Goal: Task Accomplishment & Management: Use online tool/utility

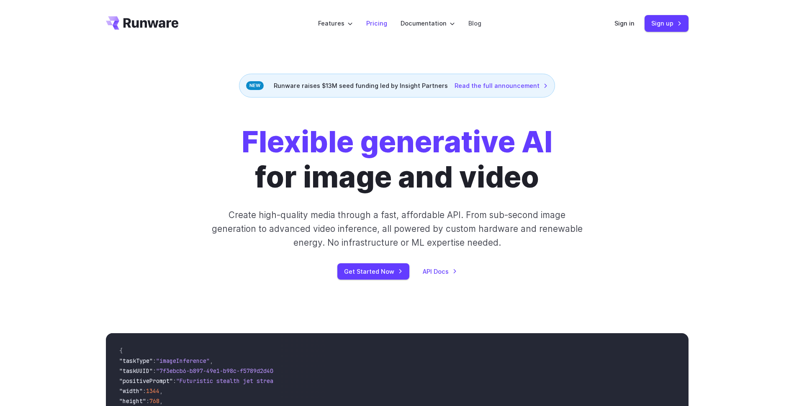
click at [379, 26] on link "Pricing" at bounding box center [376, 23] width 21 height 10
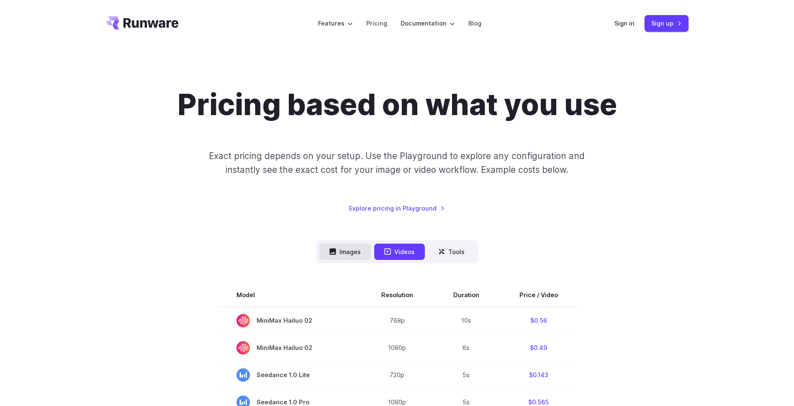
click at [361, 255] on button "Images" at bounding box center [344, 252] width 51 height 16
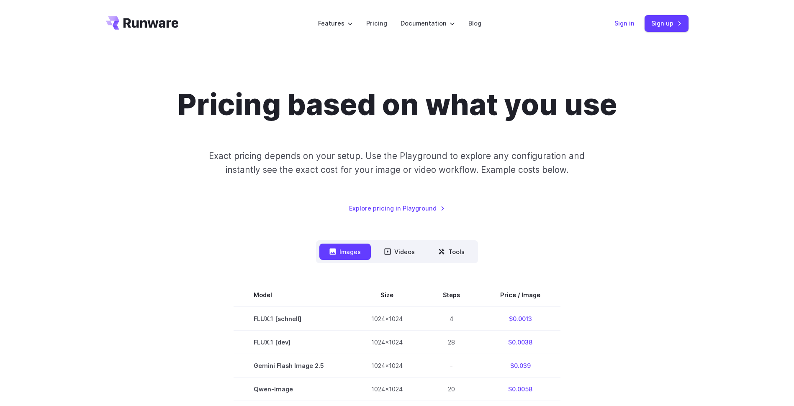
click at [628, 25] on link "Sign in" at bounding box center [624, 23] width 20 height 10
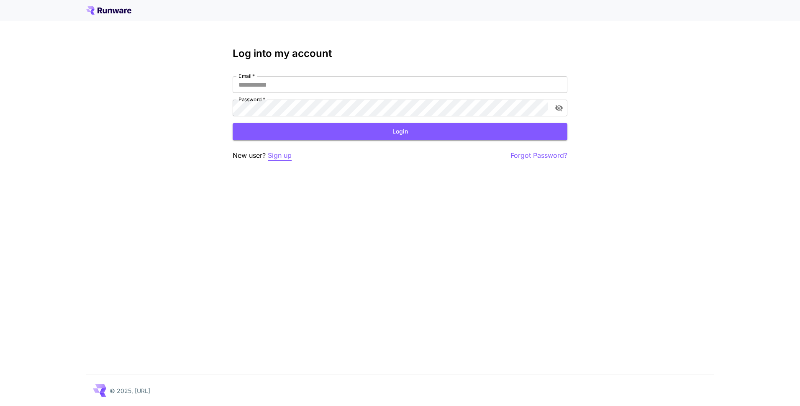
click at [281, 156] on p "Sign up" at bounding box center [280, 155] width 24 height 10
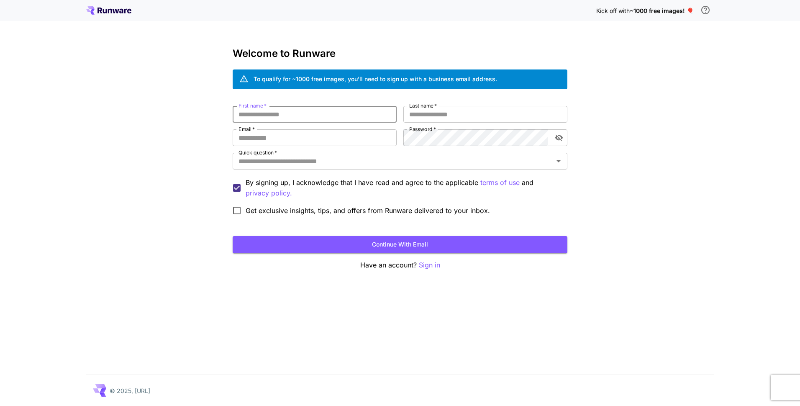
click at [336, 112] on input "First name   *" at bounding box center [315, 114] width 164 height 17
type input "*****"
click at [461, 118] on input "Last name   *" at bounding box center [485, 114] width 164 height 17
type input "******"
click at [325, 136] on input "Email   *" at bounding box center [315, 137] width 164 height 17
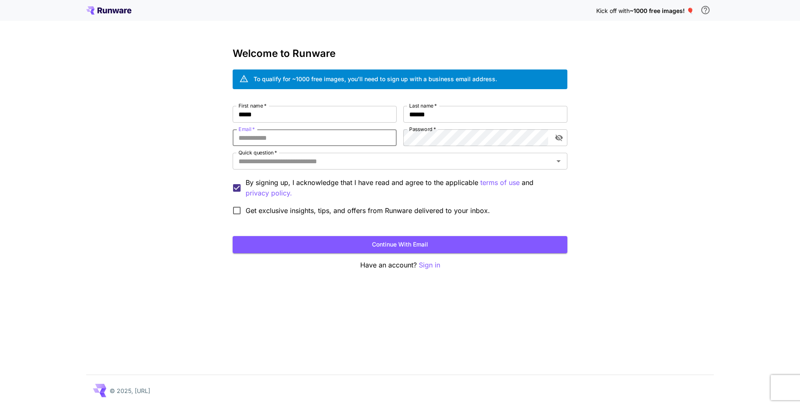
type input "**********"
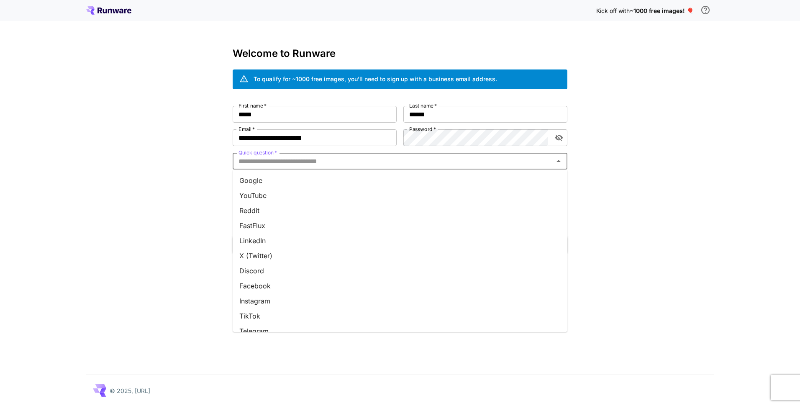
click at [481, 161] on input "Quick question   *" at bounding box center [393, 161] width 316 height 12
click at [274, 210] on li "Reddit" at bounding box center [400, 210] width 335 height 15
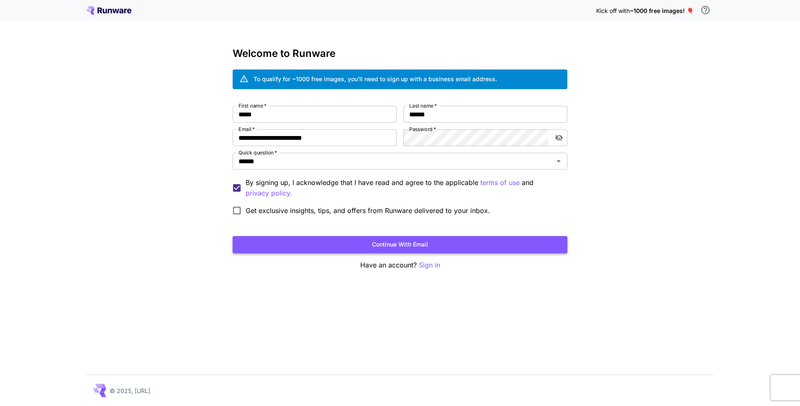
click at [316, 243] on button "Continue with email" at bounding box center [400, 244] width 335 height 17
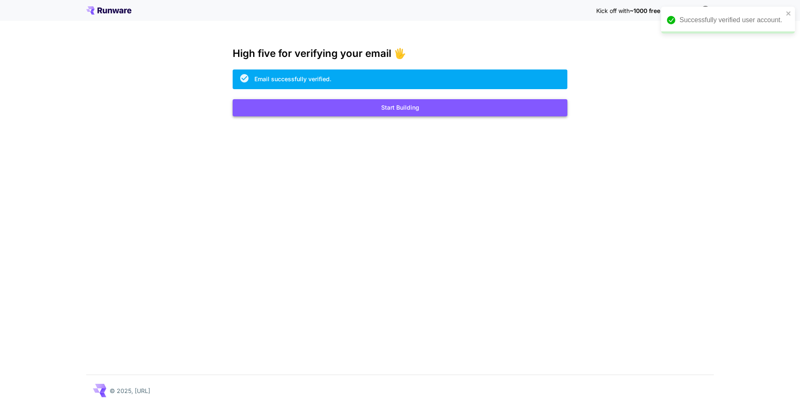
click at [395, 113] on button "Start Building" at bounding box center [400, 107] width 335 height 17
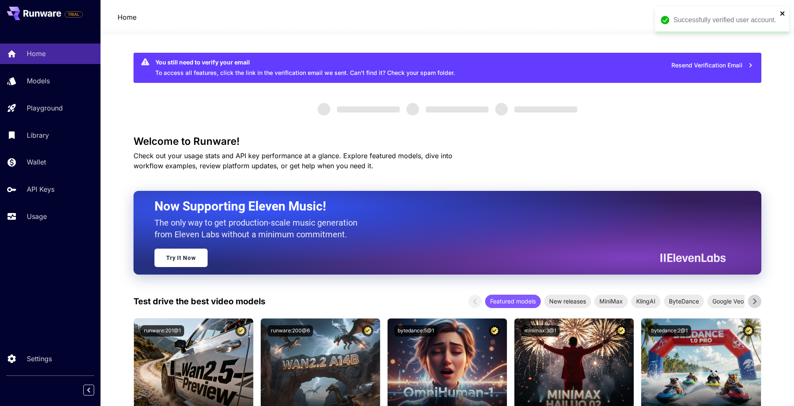
click at [782, 12] on icon "close" at bounding box center [783, 13] width 6 height 7
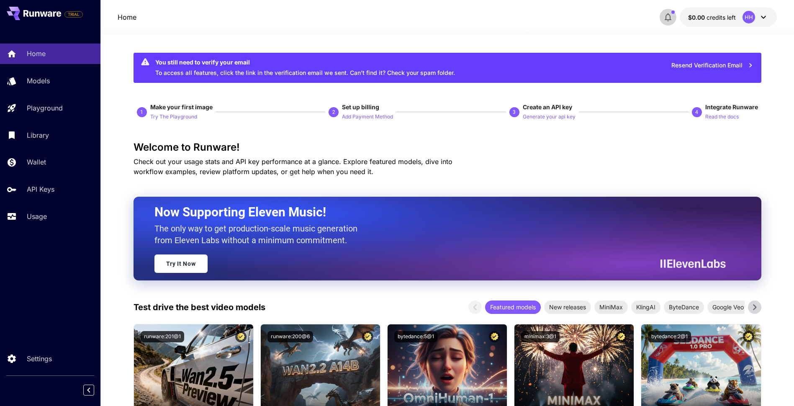
click at [669, 19] on icon "button" at bounding box center [668, 17] width 10 height 10
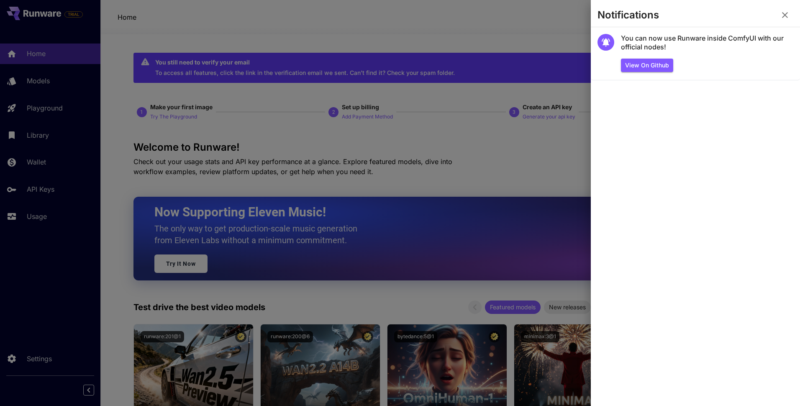
click at [788, 14] on icon "button" at bounding box center [785, 15] width 10 height 10
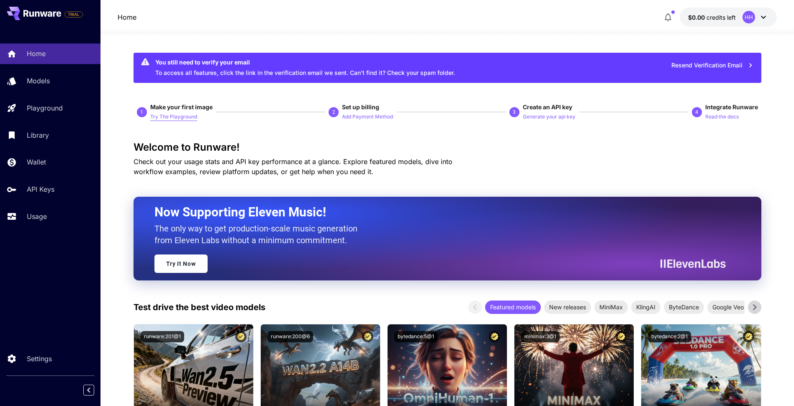
click at [185, 117] on p "Try The Playground" at bounding box center [173, 117] width 47 height 8
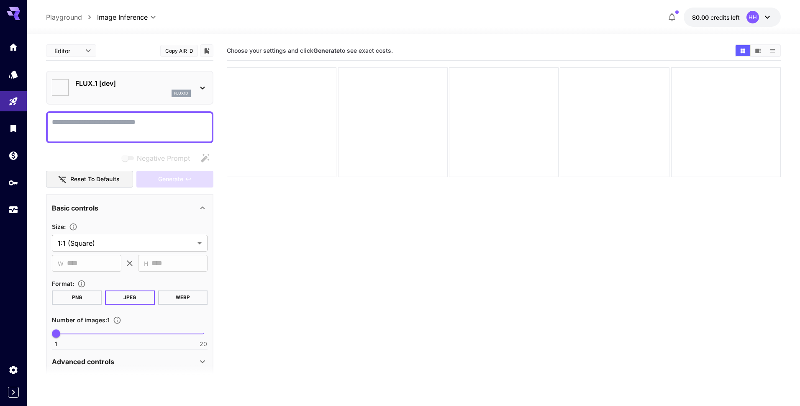
type input "**********"
click at [94, 56] on div "Editor **** ​" at bounding box center [71, 50] width 50 height 13
click at [86, 53] on body "**********" at bounding box center [400, 236] width 800 height 472
click at [86, 53] on div at bounding box center [400, 203] width 800 height 406
click at [94, 126] on textarea "Negative Prompt" at bounding box center [130, 127] width 156 height 20
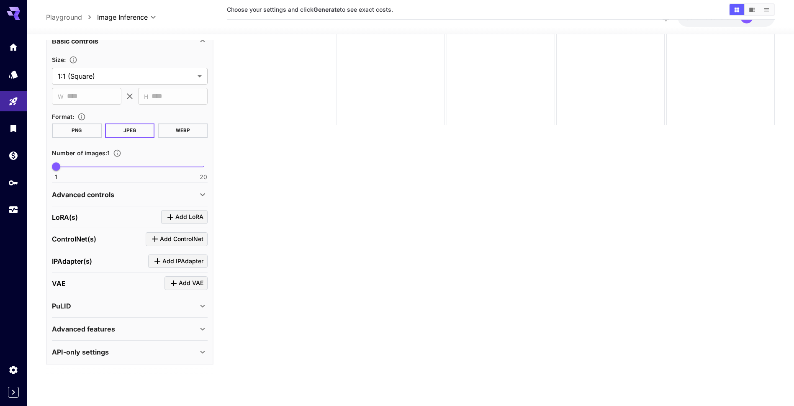
scroll to position [66, 0]
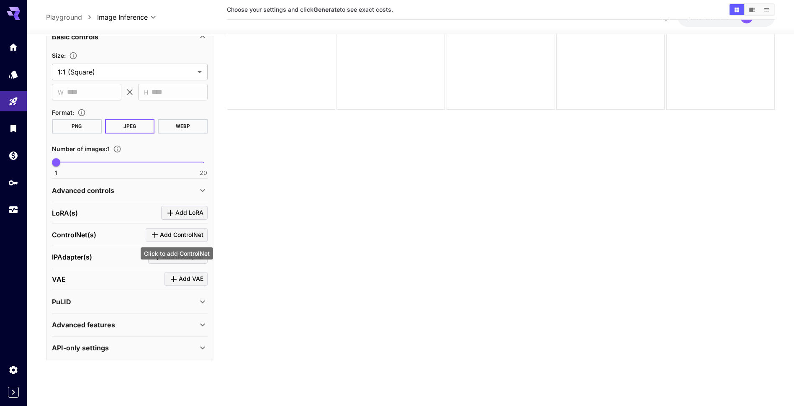
click at [170, 235] on span "Add ControlNet" at bounding box center [182, 235] width 44 height 10
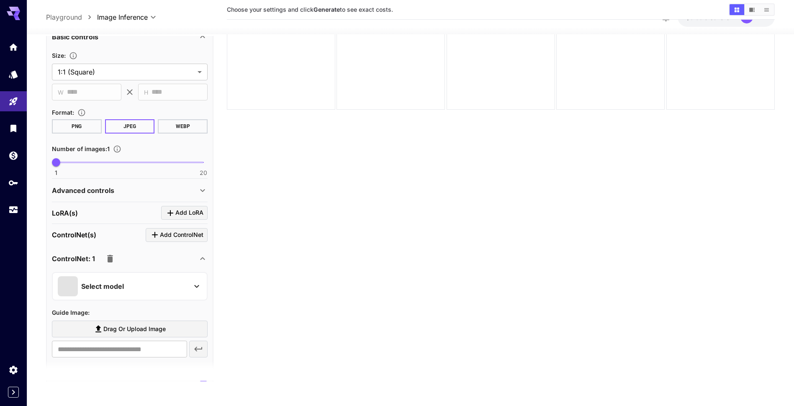
click at [112, 282] on p "Select model" at bounding box center [102, 286] width 43 height 10
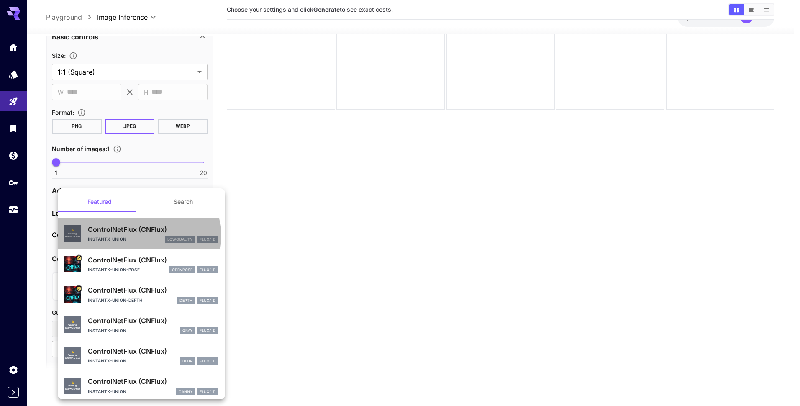
click at [130, 236] on div "instantx-union lowquality FLUX.1 D" at bounding box center [153, 240] width 131 height 8
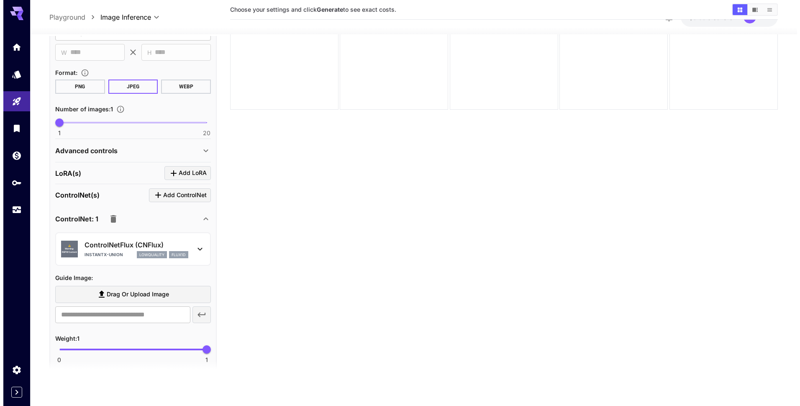
scroll to position [208, 0]
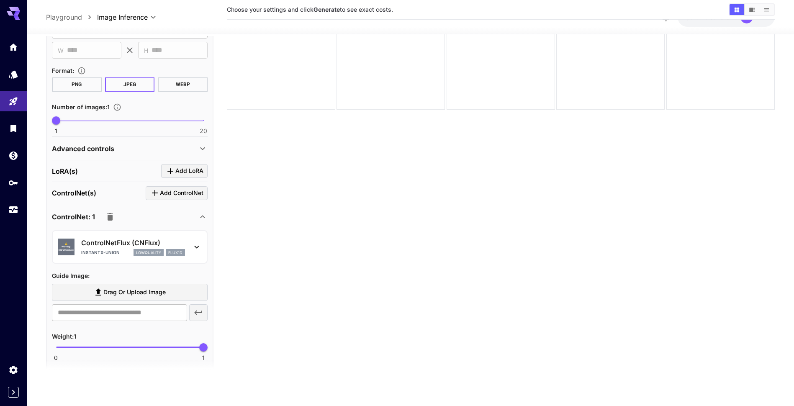
click at [121, 253] on div "instantx-union lowquality flux1d" at bounding box center [133, 253] width 104 height 8
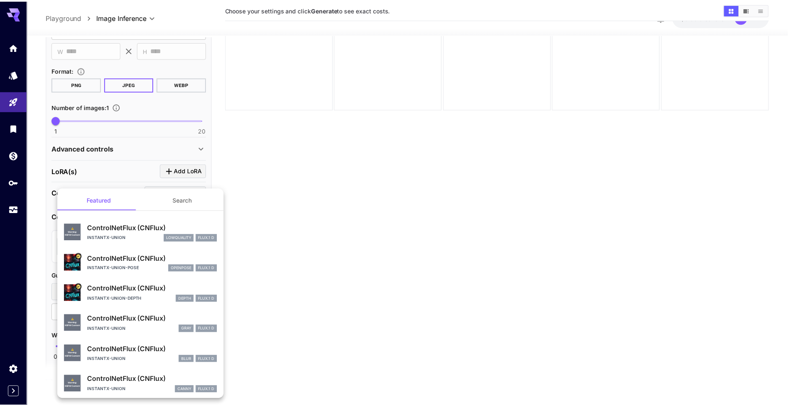
scroll to position [0, 0]
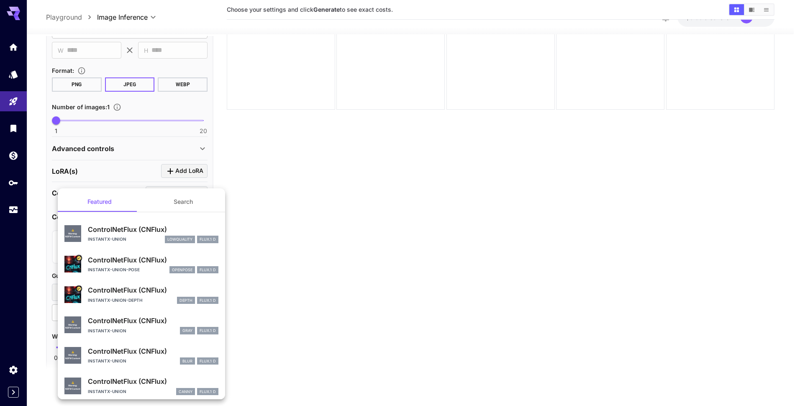
click at [169, 211] on button "Search" at bounding box center [183, 202] width 84 height 20
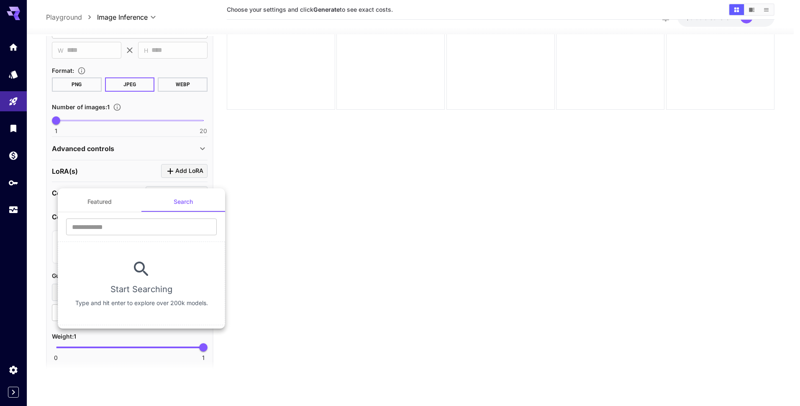
click at [298, 232] on div at bounding box center [400, 203] width 800 height 406
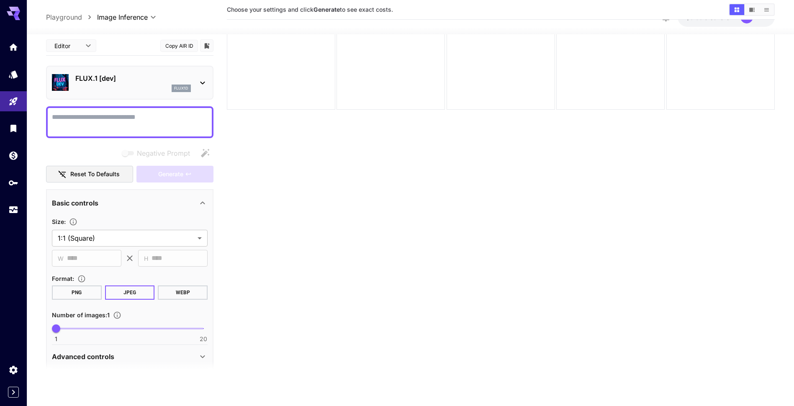
click at [103, 78] on p "FLUX.1 [dev]" at bounding box center [132, 78] width 115 height 10
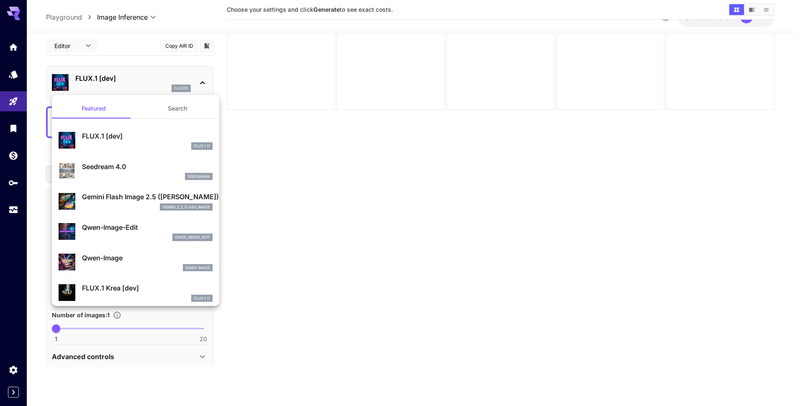
click at [128, 235] on div "qwen_image_edit" at bounding box center [147, 237] width 131 height 8
type input "*"
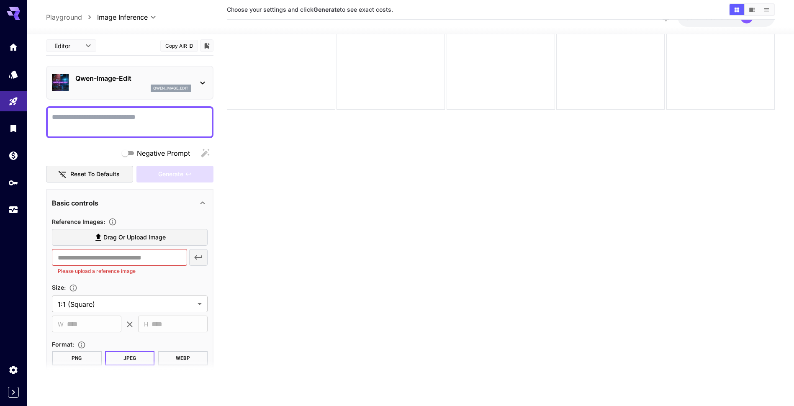
click at [195, 201] on div "Basic controls" at bounding box center [125, 202] width 146 height 10
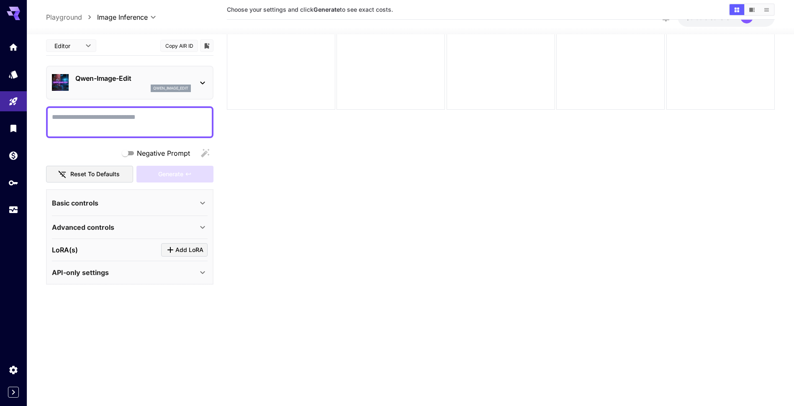
click at [195, 201] on div "Basic controls" at bounding box center [125, 202] width 146 height 10
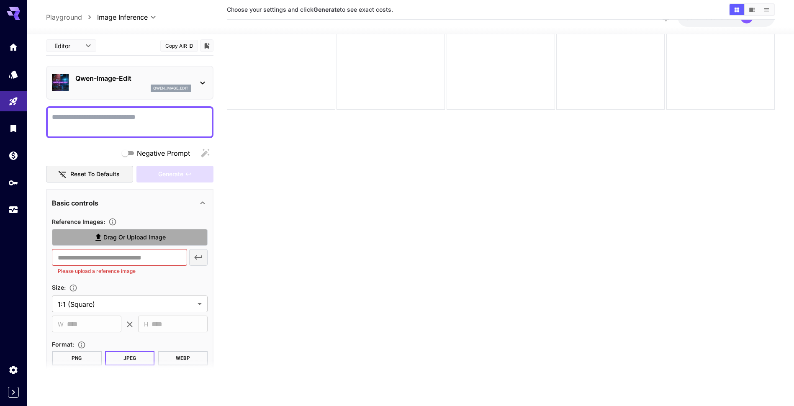
click at [148, 238] on span "Drag or upload image" at bounding box center [134, 237] width 62 height 10
click at [0, 0] on input "Drag or upload image" at bounding box center [0, 0] width 0 height 0
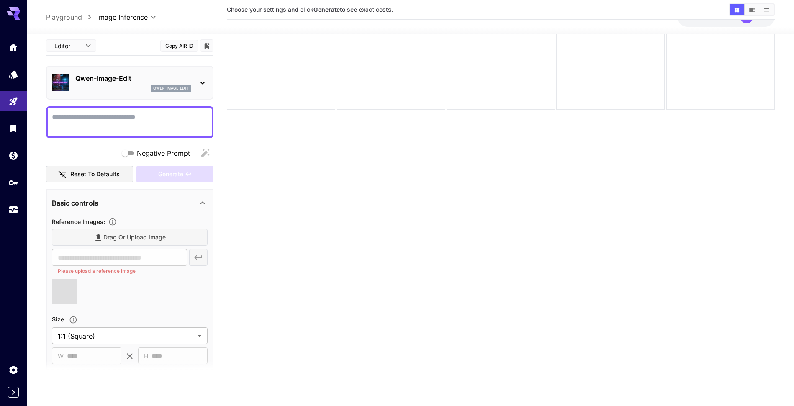
type input "**********"
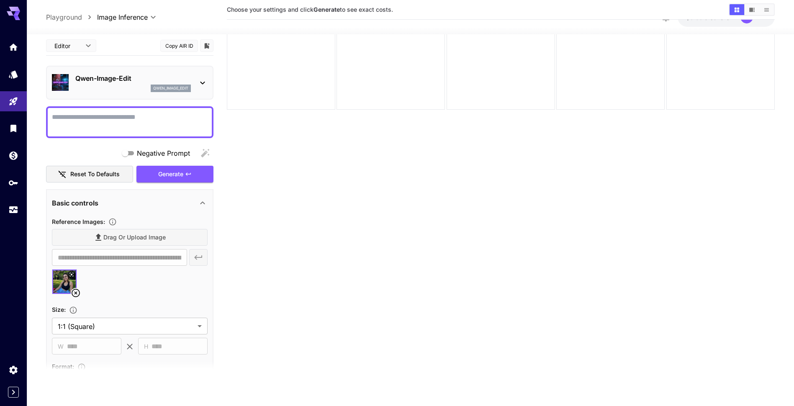
click at [119, 121] on textarea "Negative Prompt" at bounding box center [130, 122] width 156 height 20
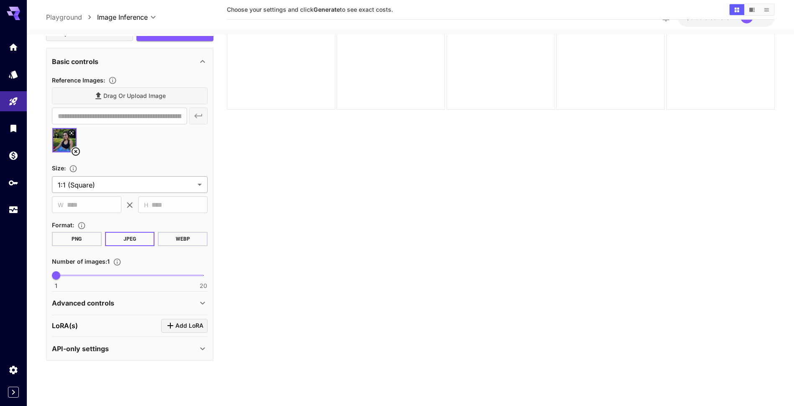
scroll to position [142, 0]
type textarea "**********"
click at [201, 302] on icon at bounding box center [202, 302] width 10 height 10
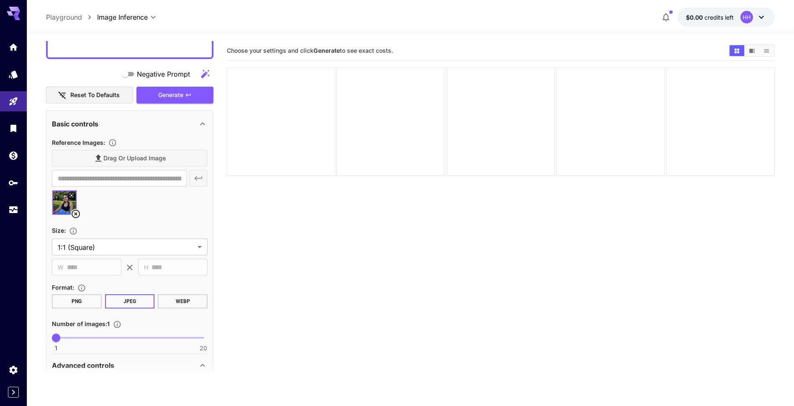
scroll to position [0, 0]
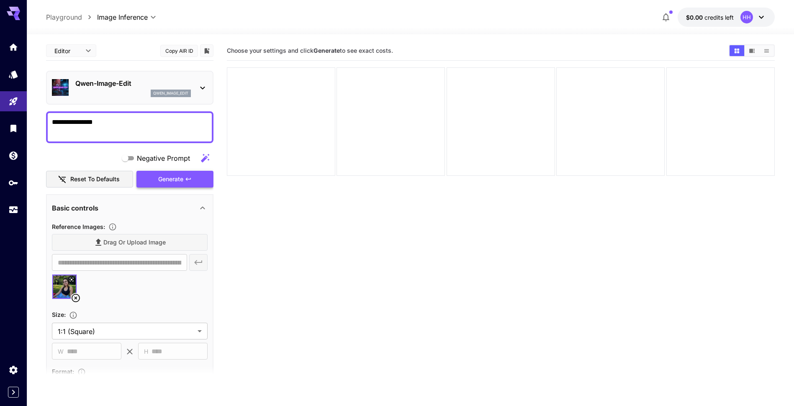
click at [169, 180] on span "Generate" at bounding box center [170, 179] width 25 height 10
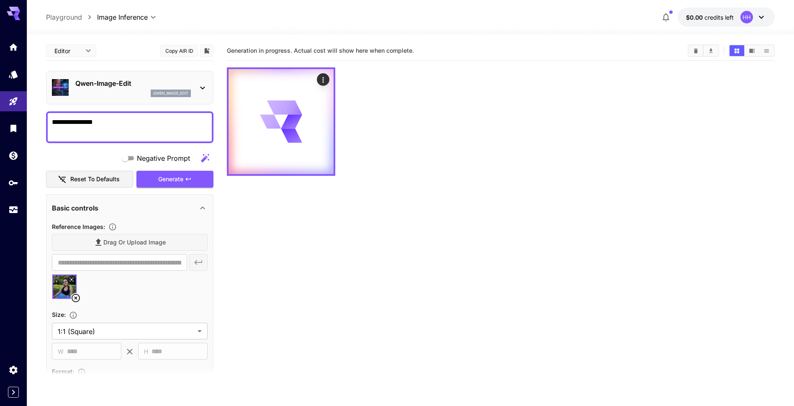
click at [760, 15] on icon at bounding box center [761, 17] width 10 height 10
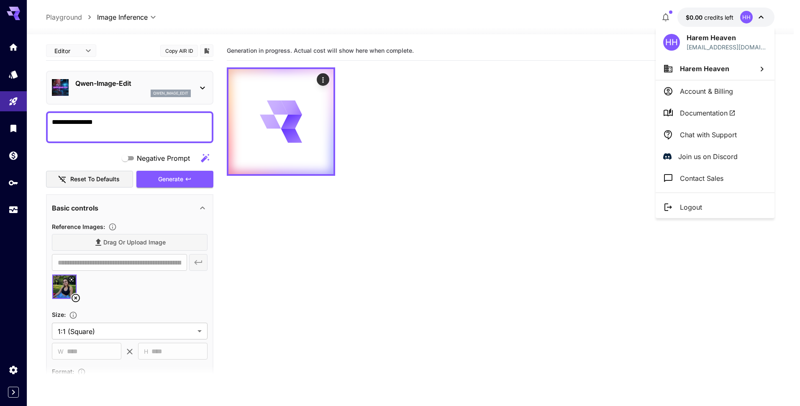
click at [559, 110] on div at bounding box center [400, 203] width 800 height 406
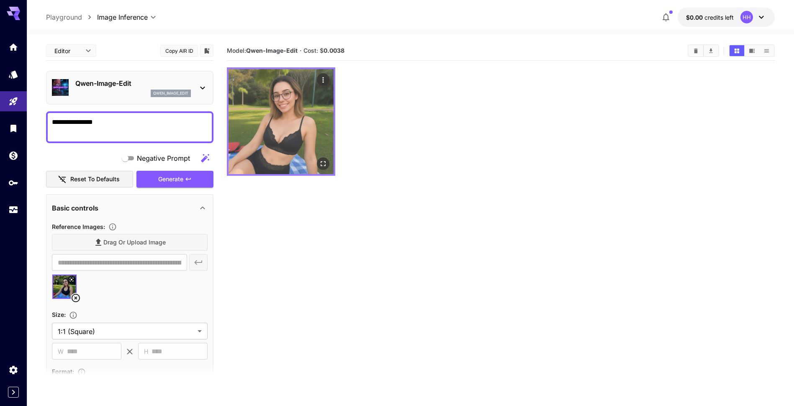
click at [294, 129] on img at bounding box center [280, 121] width 105 height 105
click at [292, 117] on img at bounding box center [280, 121] width 105 height 105
click at [286, 119] on img at bounding box center [280, 121] width 105 height 105
click at [322, 161] on icon "Open in fullscreen" at bounding box center [323, 163] width 8 height 8
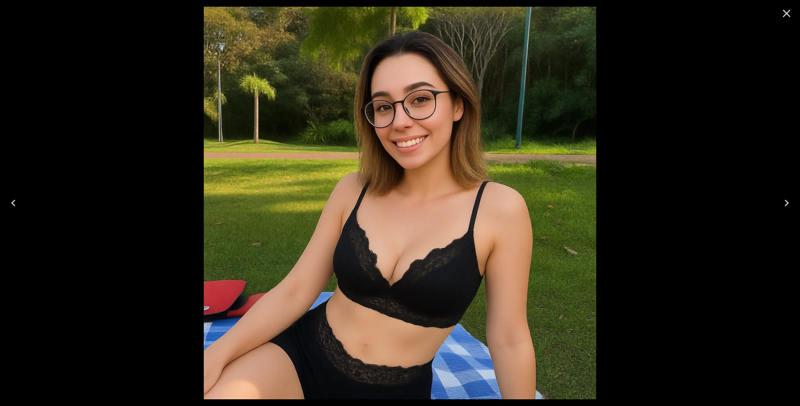
click at [787, 15] on icon "Close" at bounding box center [786, 13] width 13 height 13
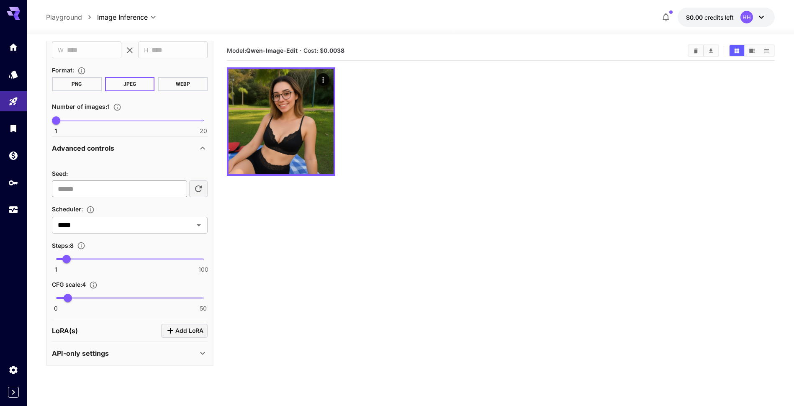
scroll to position [302, 0]
type input "**"
drag, startPoint x: 75, startPoint y: 260, endPoint x: 91, endPoint y: 261, distance: 16.3
click at [91, 261] on span "25" at bounding box center [91, 258] width 8 height 8
type input "****"
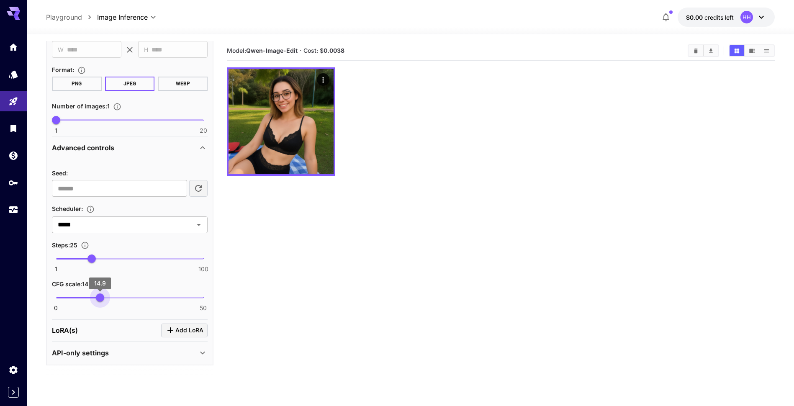
drag, startPoint x: 76, startPoint y: 296, endPoint x: 100, endPoint y: 296, distance: 23.8
click at [100, 296] on span "14.9" at bounding box center [100, 297] width 8 height 8
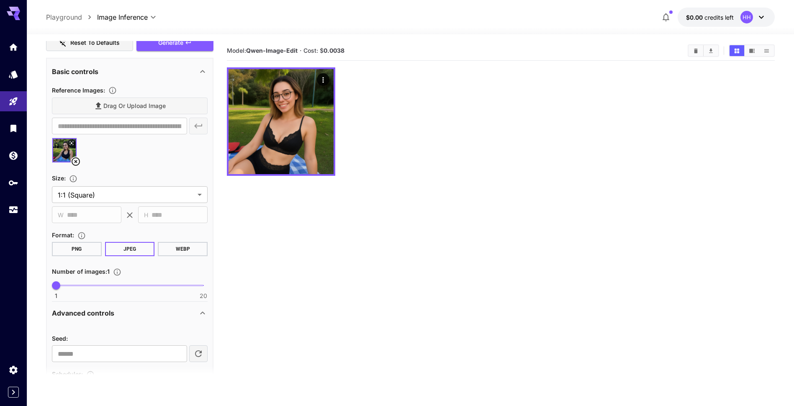
scroll to position [134, 0]
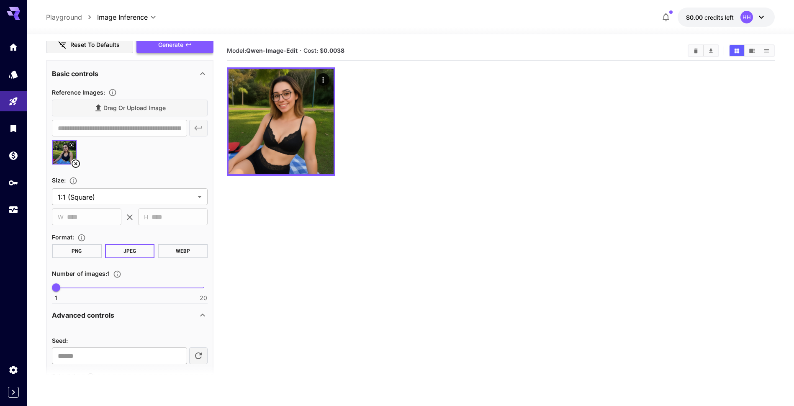
click at [177, 46] on span "Generate" at bounding box center [170, 45] width 25 height 10
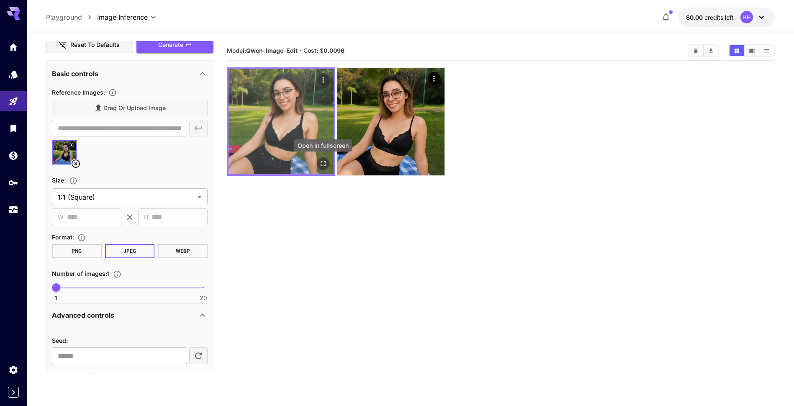
click at [322, 164] on icon "Open in fullscreen" at bounding box center [323, 163] width 8 height 8
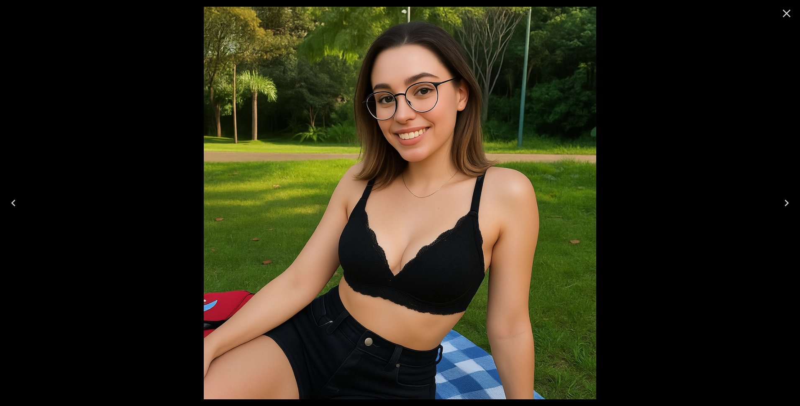
click at [787, 13] on icon "Close" at bounding box center [787, 14] width 8 height 8
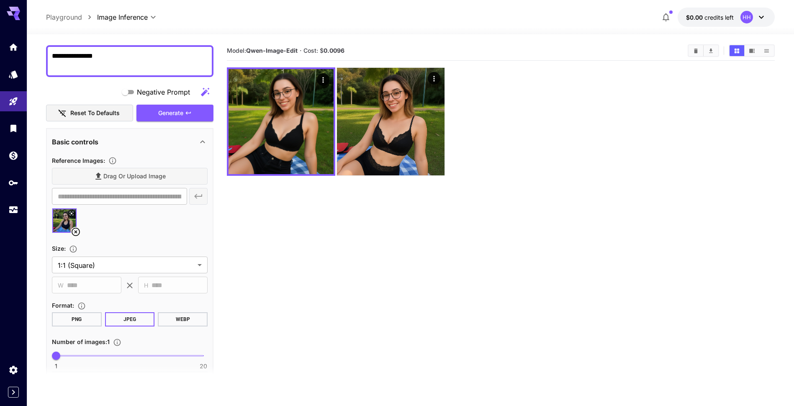
scroll to position [0, 0]
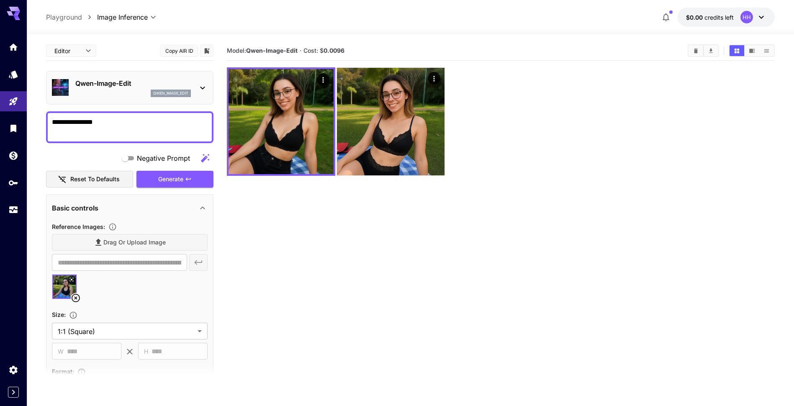
click at [182, 88] on p "Qwen-Image-Edit" at bounding box center [132, 83] width 115 height 10
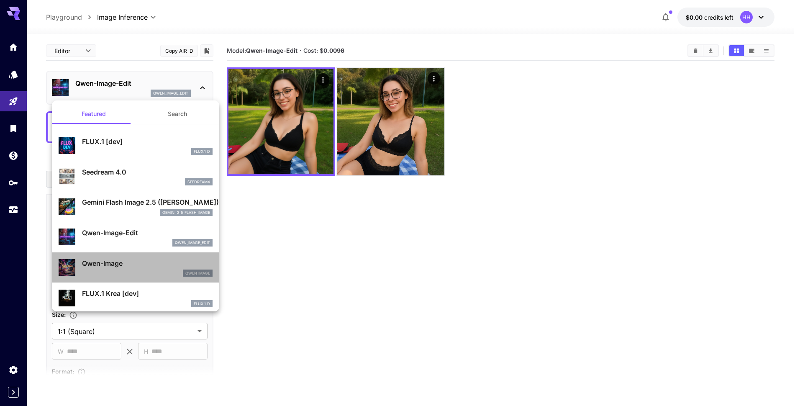
click at [135, 259] on p "Qwen-Image" at bounding box center [147, 263] width 131 height 10
type input "**"
type input "***"
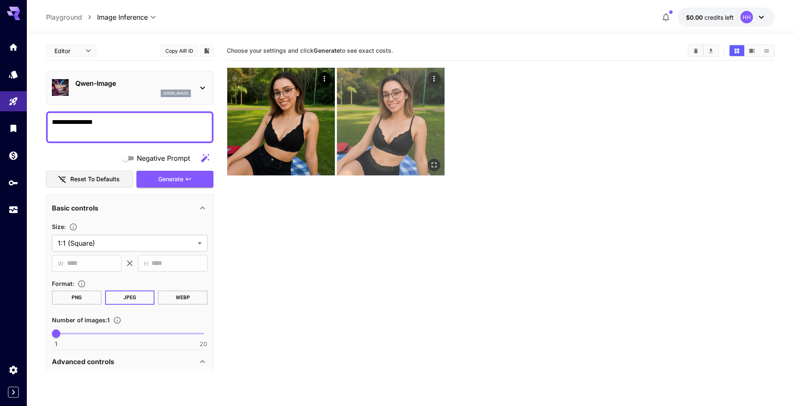
click at [434, 78] on icon "Actions" at bounding box center [434, 78] width 8 height 8
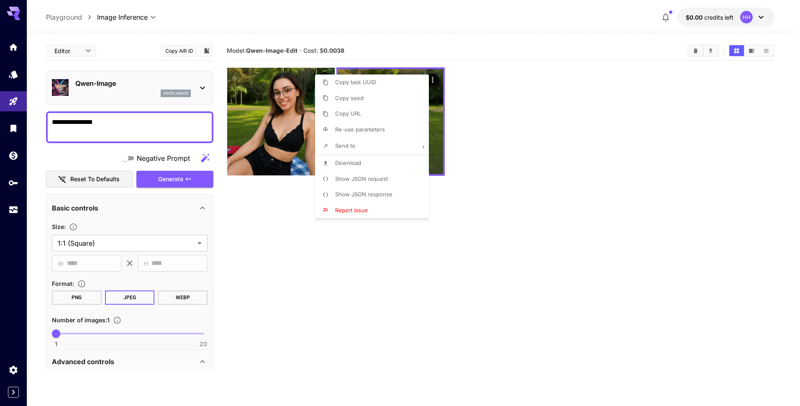
click at [540, 180] on div at bounding box center [400, 203] width 800 height 406
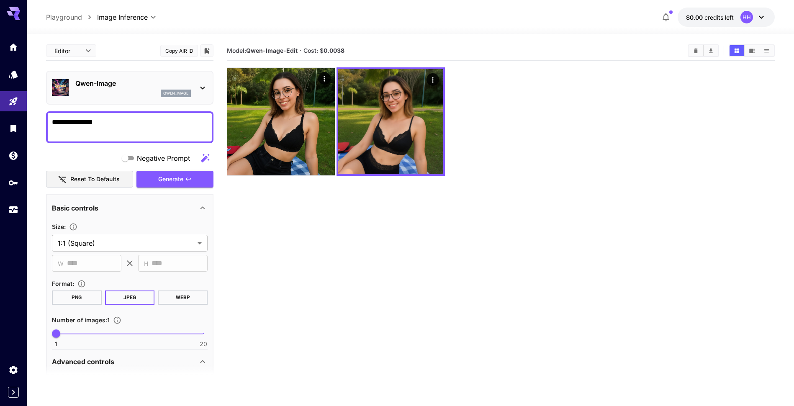
click at [765, 17] on icon at bounding box center [761, 17] width 10 height 10
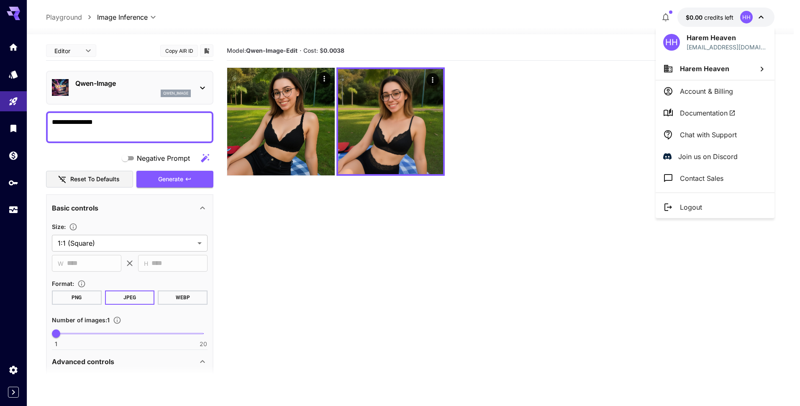
click at [575, 72] on div at bounding box center [400, 203] width 800 height 406
